Goal: Transaction & Acquisition: Book appointment/travel/reservation

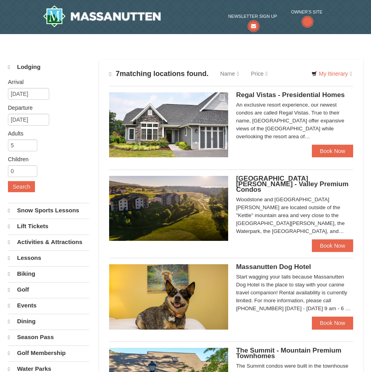
select select "10"
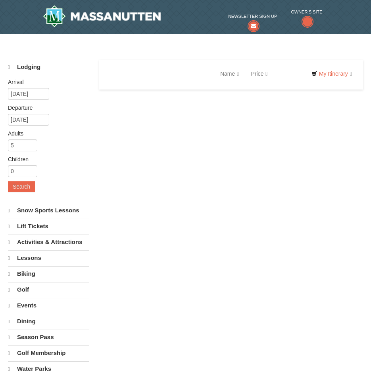
select select "10"
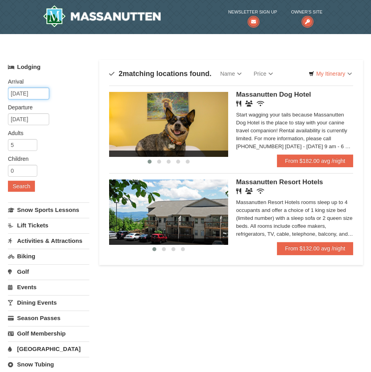
click at [40, 91] on input "10/19/2025" at bounding box center [28, 94] width 41 height 12
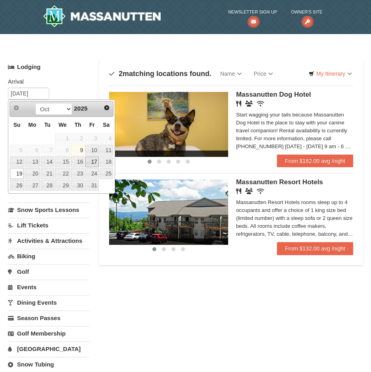
click at [91, 161] on link "17" at bounding box center [91, 162] width 13 height 11
type input "10/17/2025"
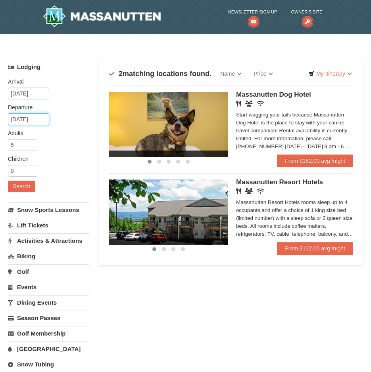
click at [31, 124] on input "10/20/2025" at bounding box center [28, 119] width 41 height 12
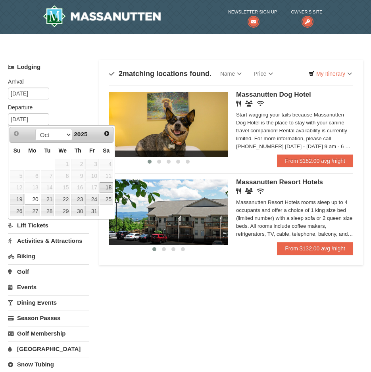
click at [108, 189] on link "18" at bounding box center [106, 187] width 13 height 11
type input "10/18/2025"
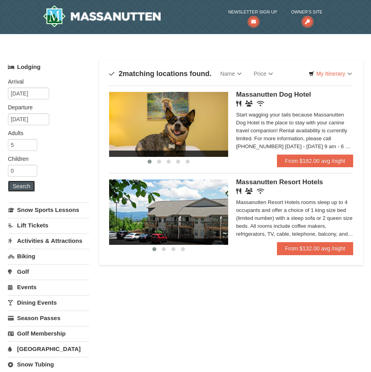
click at [23, 184] on button "Search" at bounding box center [21, 186] width 27 height 11
